Goal: Transaction & Acquisition: Purchase product/service

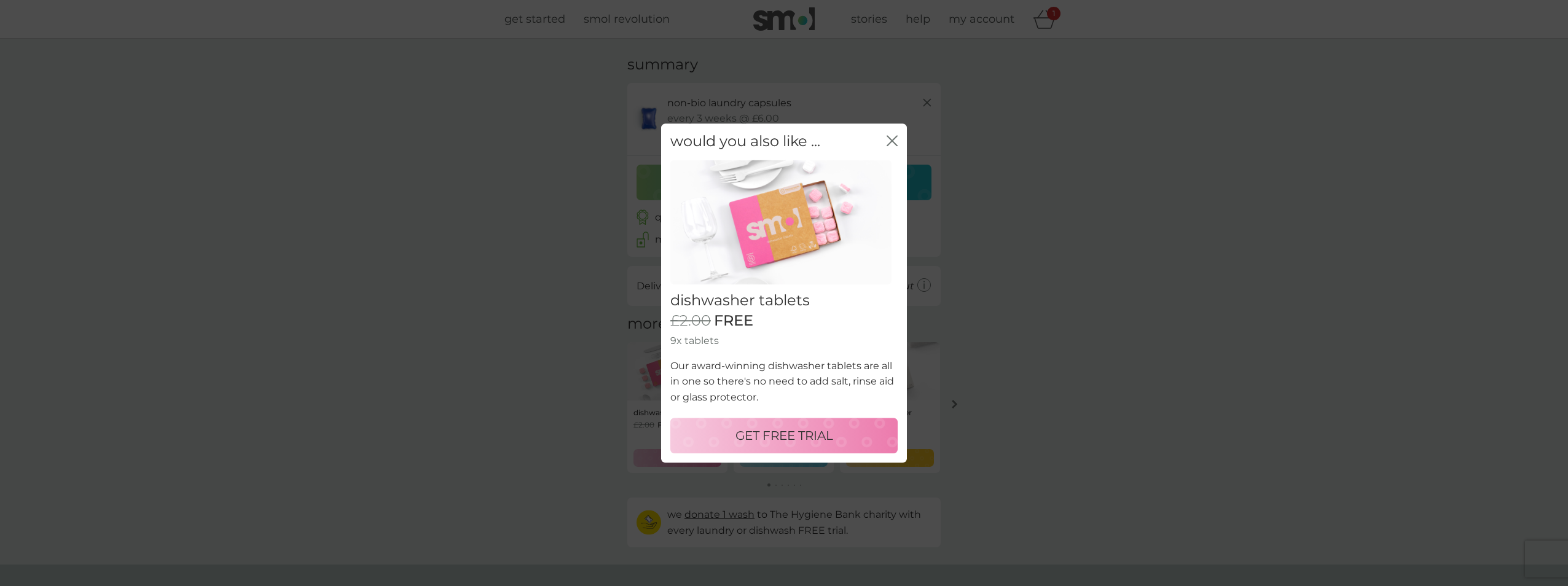
click at [781, 433] on p "GET FREE TRIAL" at bounding box center [784, 436] width 98 height 20
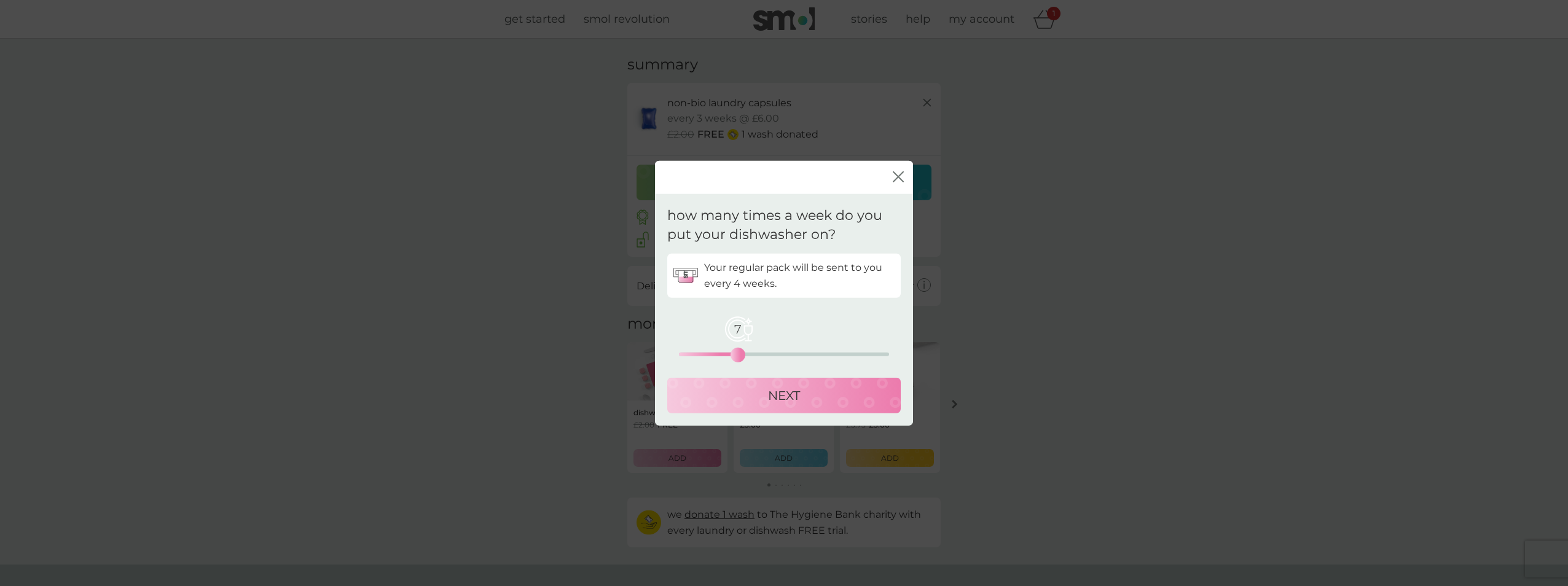
drag, startPoint x: 679, startPoint y: 355, endPoint x: 733, endPoint y: 348, distance: 54.5
click at [736, 352] on div "7" at bounding box center [738, 354] width 5 height 5
click at [770, 390] on p "NEXT" at bounding box center [784, 395] width 32 height 20
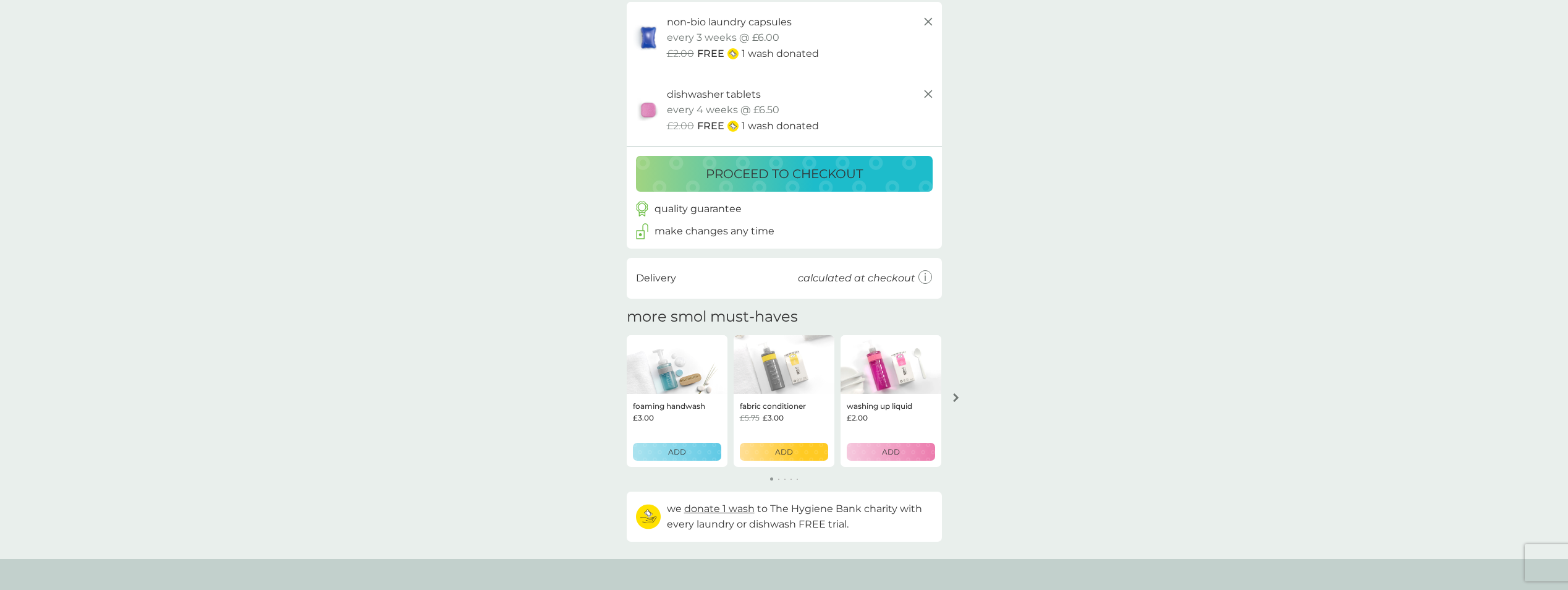
scroll to position [124, 0]
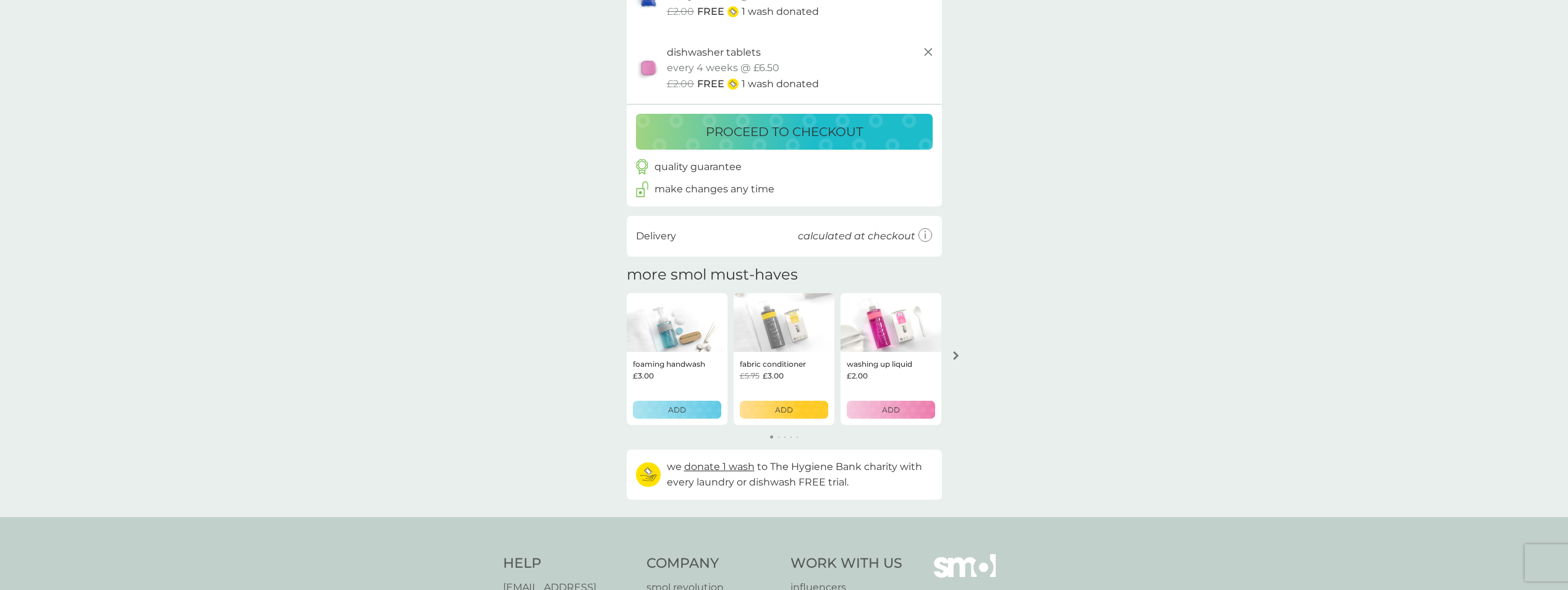
click at [770, 423] on div "fabric conditioner £5.75 £3.00 ADD" at bounding box center [784, 388] width 101 height 73
click at [792, 408] on p "ADD" at bounding box center [784, 410] width 18 height 12
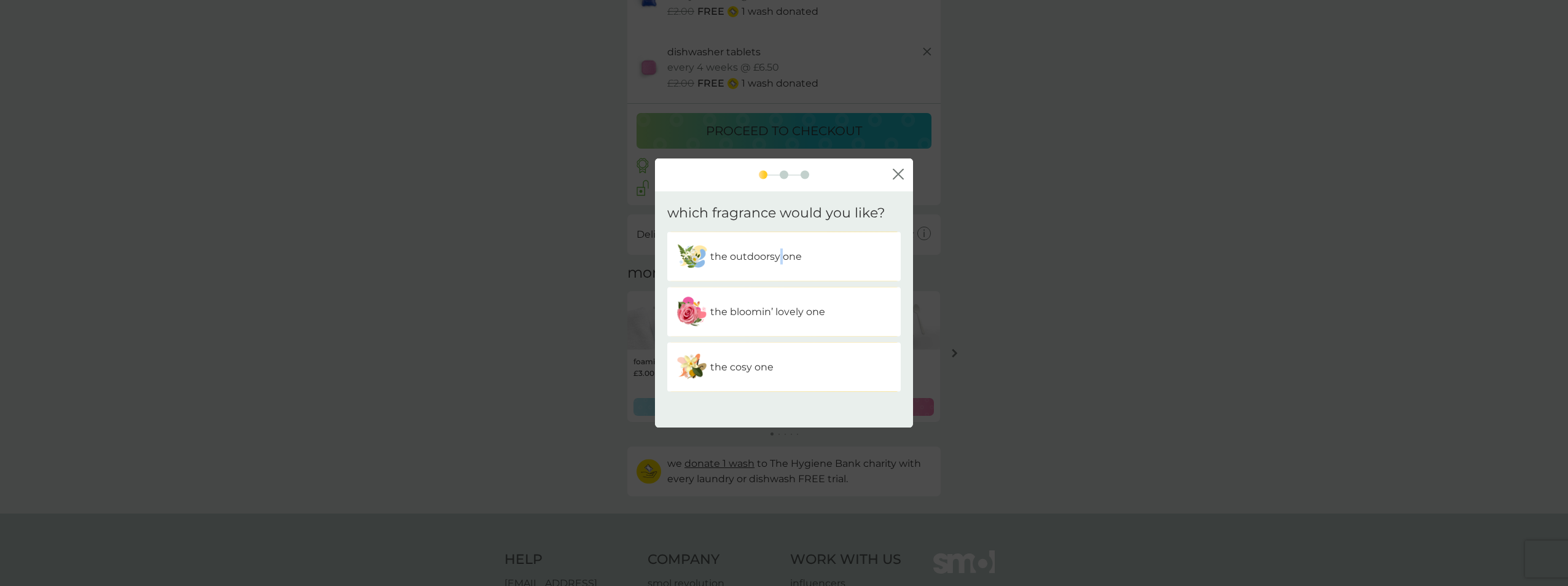
click at [783, 260] on p "the outdoorsy one" at bounding box center [756, 257] width 91 height 16
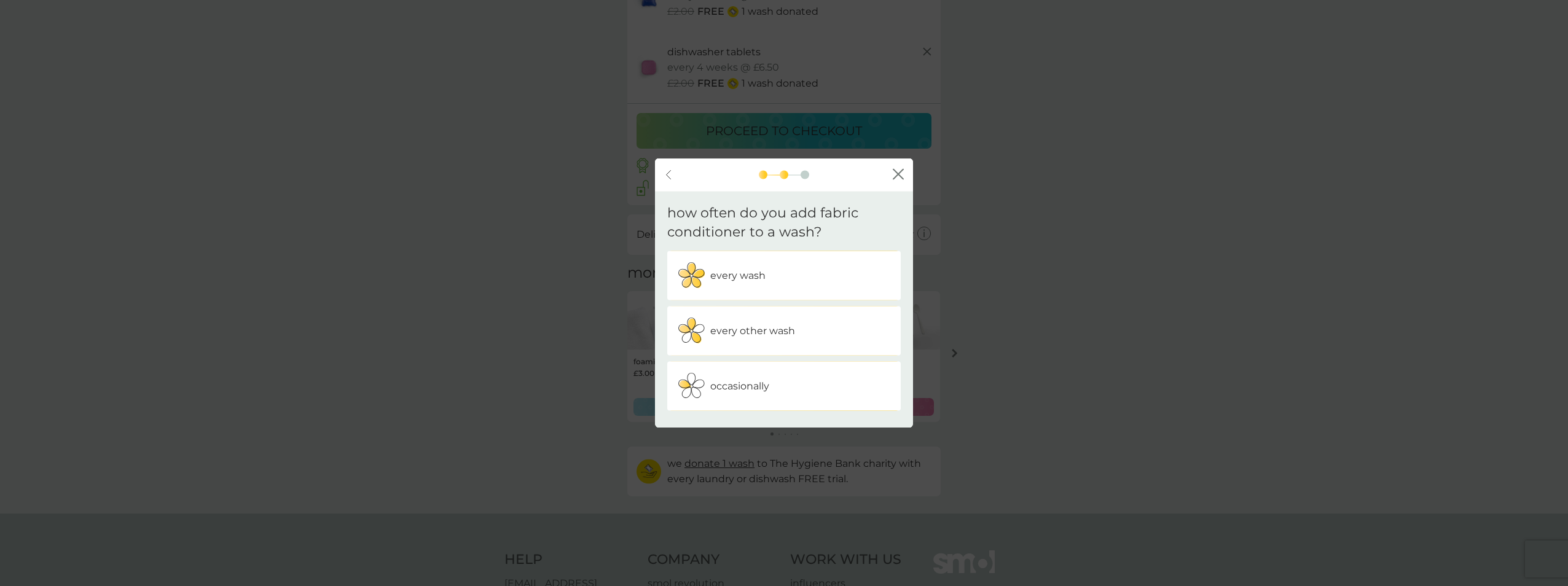
click at [788, 272] on div "every wash" at bounding box center [784, 275] width 215 height 31
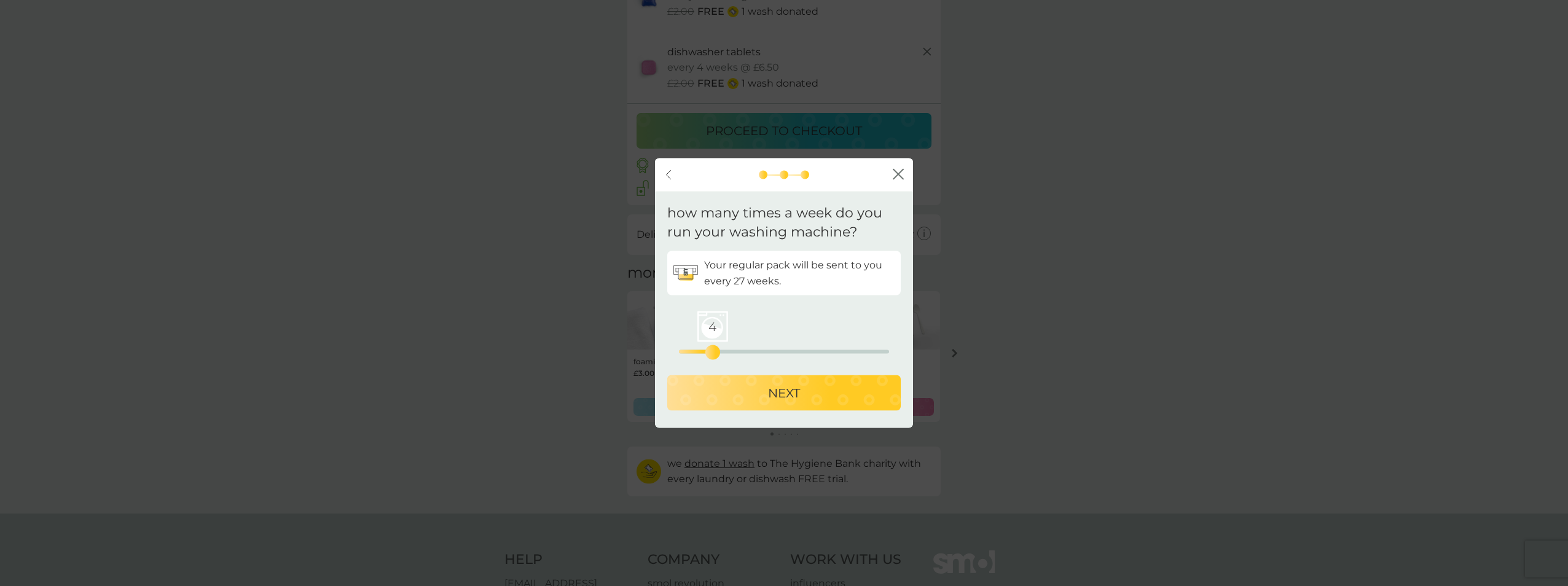
drag, startPoint x: 674, startPoint y: 355, endPoint x: 710, endPoint y: 348, distance: 36.7
click at [710, 349] on div "4" at bounding box center [712, 352] width 5 height 5
click at [776, 389] on p "NEXT" at bounding box center [784, 392] width 32 height 20
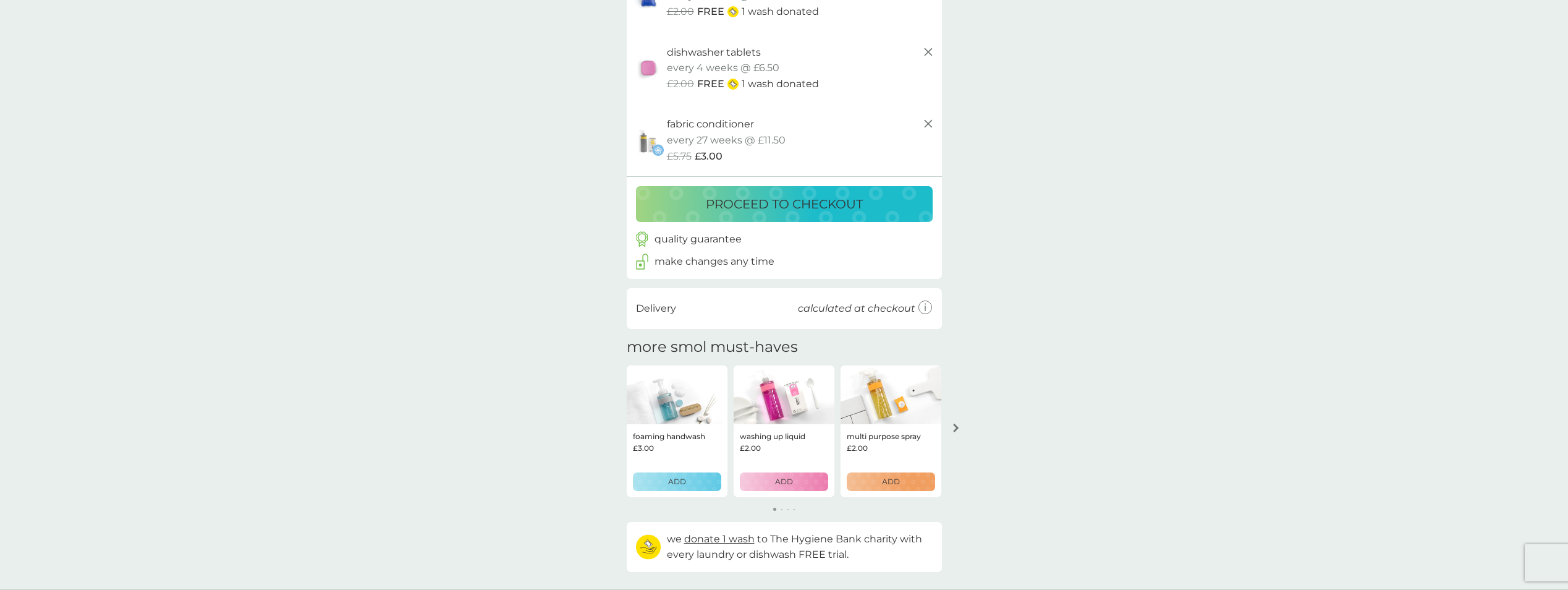
click at [803, 211] on p "proceed to checkout" at bounding box center [784, 204] width 157 height 20
